Goal: Find specific page/section: Find specific page/section

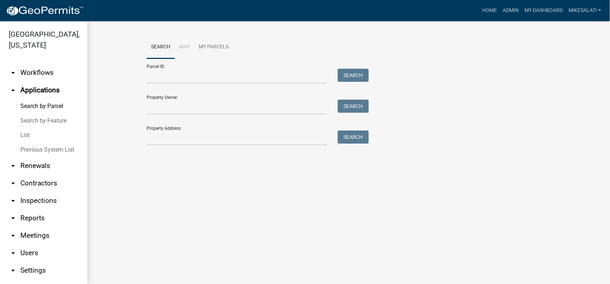
click at [24, 128] on link "List" at bounding box center [43, 135] width 87 height 15
